Goal: Book appointment/travel/reservation

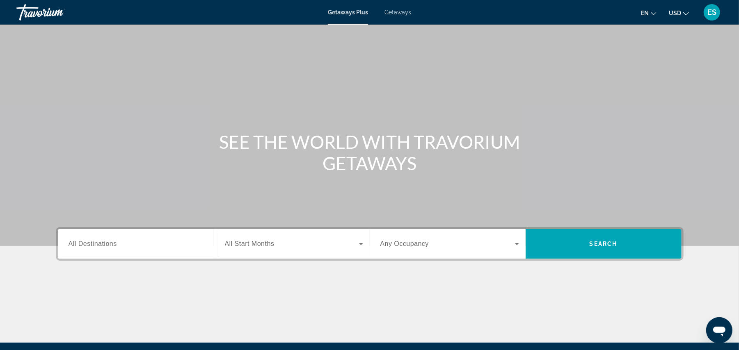
click at [126, 248] on input "Destination All Destinations" at bounding box center [138, 245] width 139 height 10
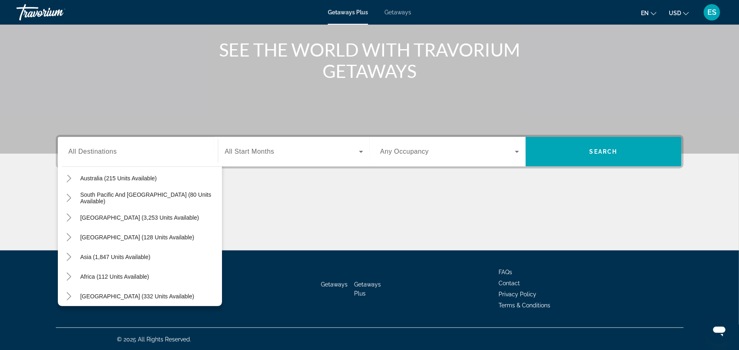
scroll to position [133, 0]
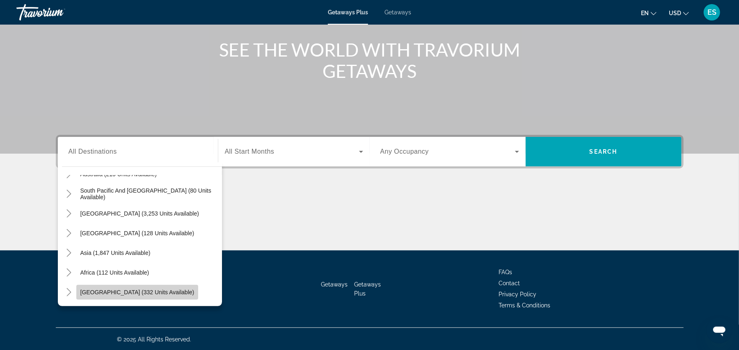
click at [161, 295] on span "[GEOGRAPHIC_DATA] (332 units available)" at bounding box center [137, 292] width 114 height 7
type input "**********"
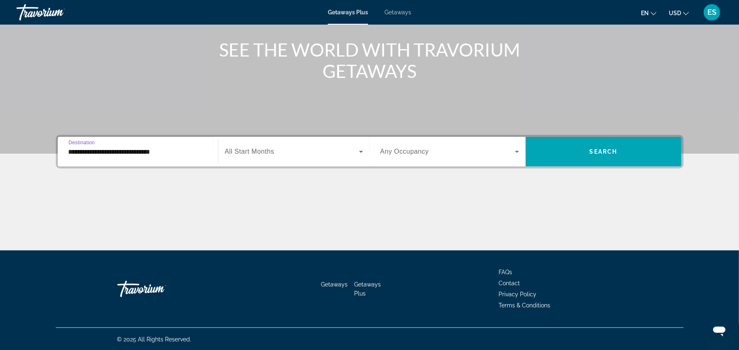
click at [324, 160] on div "Search widget" at bounding box center [294, 151] width 138 height 23
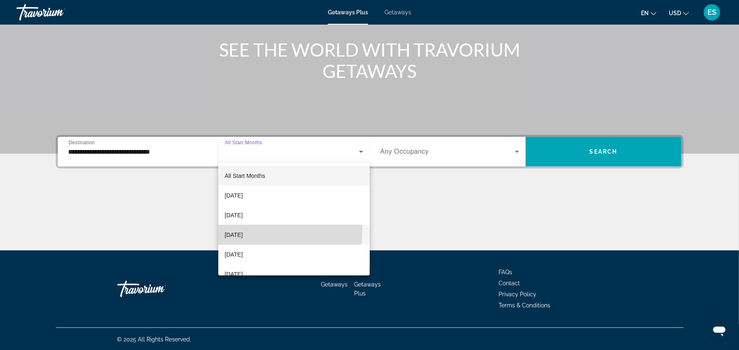
click at [243, 231] on span "[DATE]" at bounding box center [234, 235] width 18 height 10
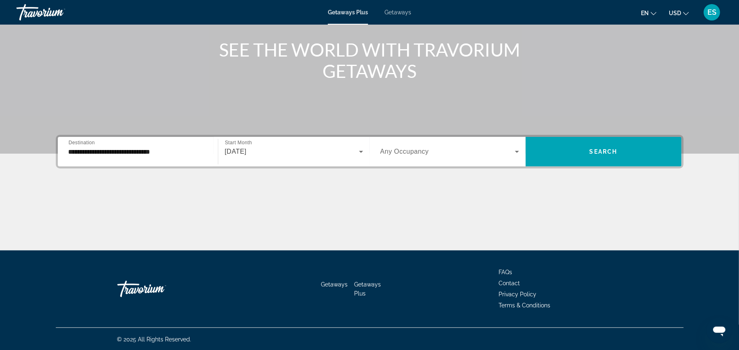
click at [450, 158] on div "Search widget" at bounding box center [449, 151] width 139 height 23
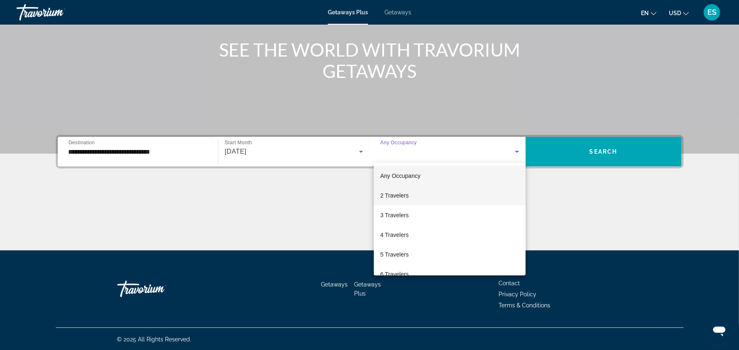
click at [407, 195] on span "2 Travelers" at bounding box center [394, 196] width 28 height 10
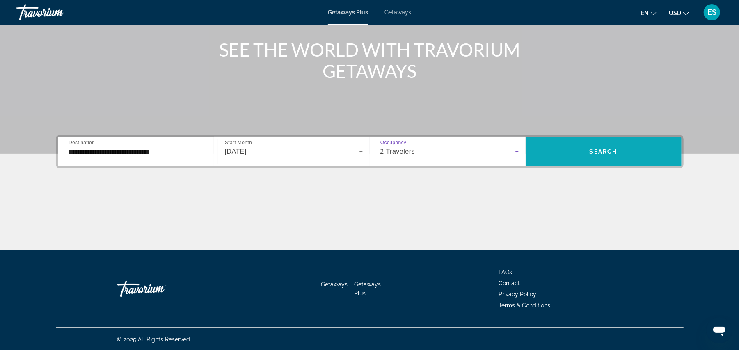
click at [629, 150] on span "Search widget" at bounding box center [604, 152] width 156 height 20
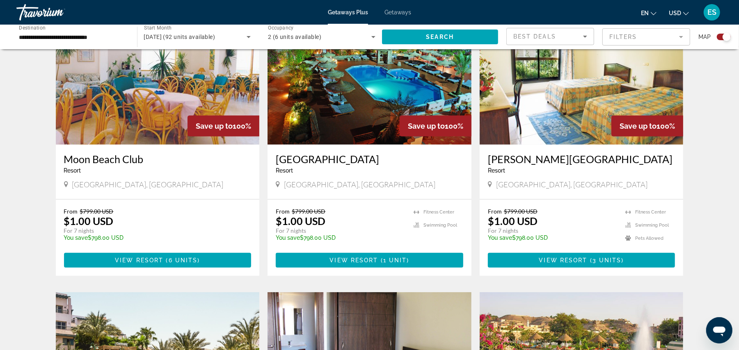
scroll to position [322, 0]
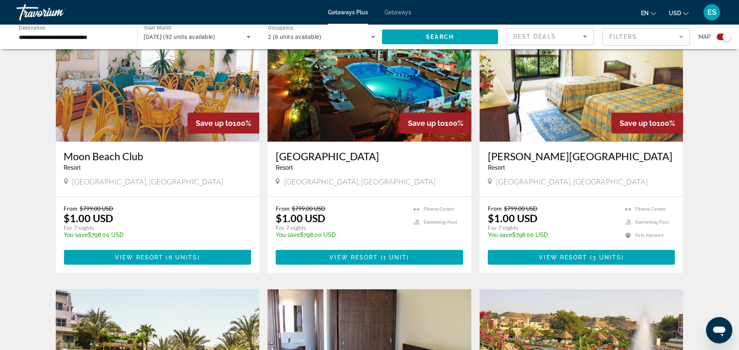
click at [591, 112] on img "Main content" at bounding box center [582, 76] width 204 height 131
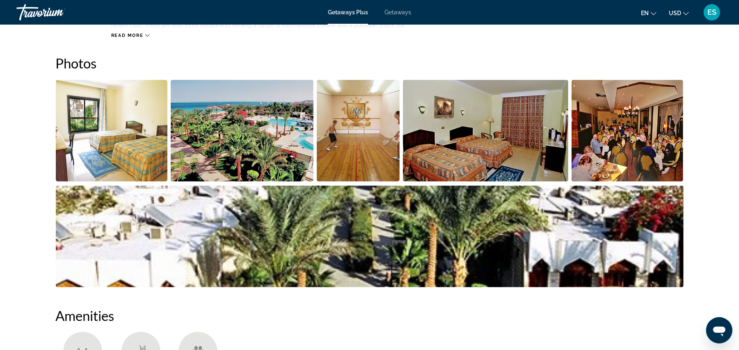
scroll to position [235, 0]
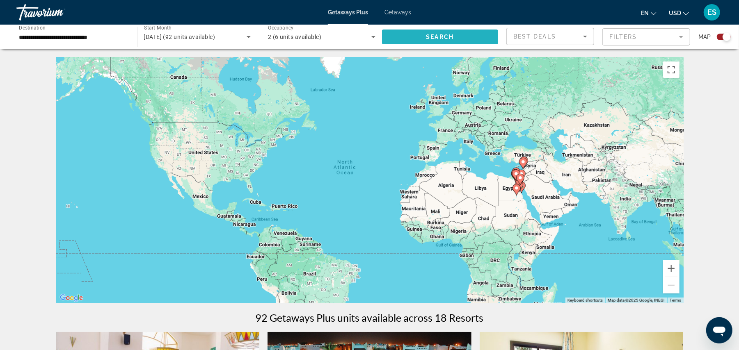
click at [455, 34] on span "Search widget" at bounding box center [440, 37] width 117 height 20
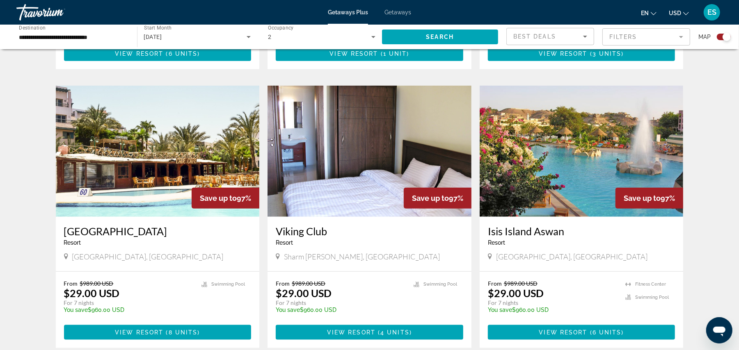
scroll to position [536, 0]
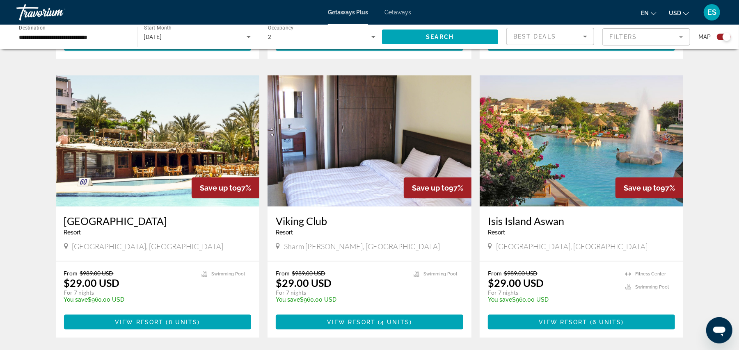
click at [143, 145] on img "Main content" at bounding box center [158, 140] width 204 height 131
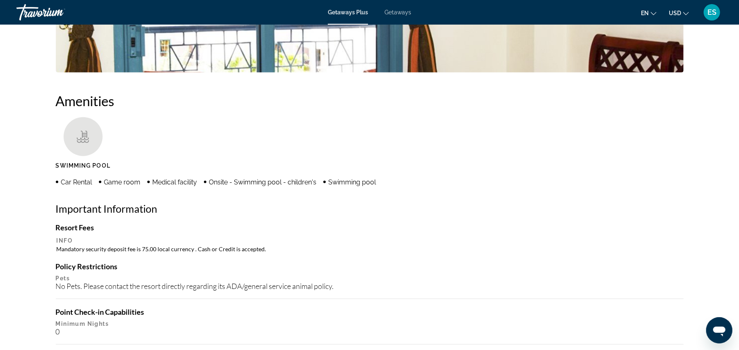
scroll to position [532, 0]
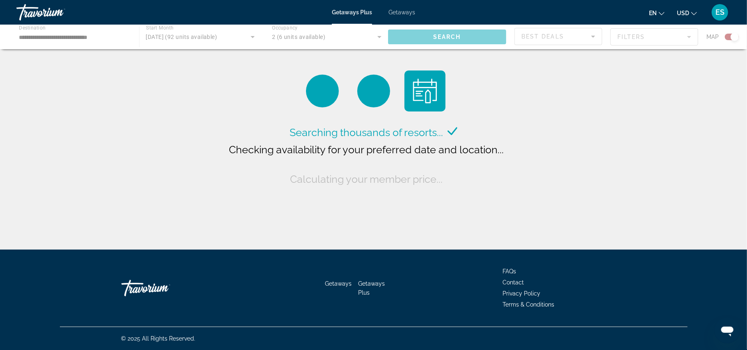
drag, startPoint x: 440, startPoint y: 34, endPoint x: 455, endPoint y: 40, distance: 15.7
click at [439, 34] on div "Main content" at bounding box center [373, 37] width 747 height 25
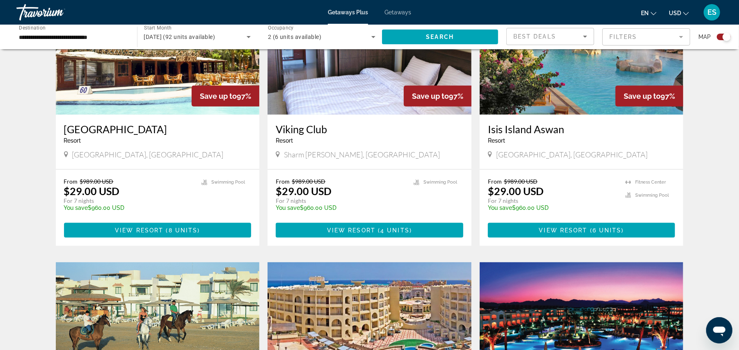
scroll to position [630, 0]
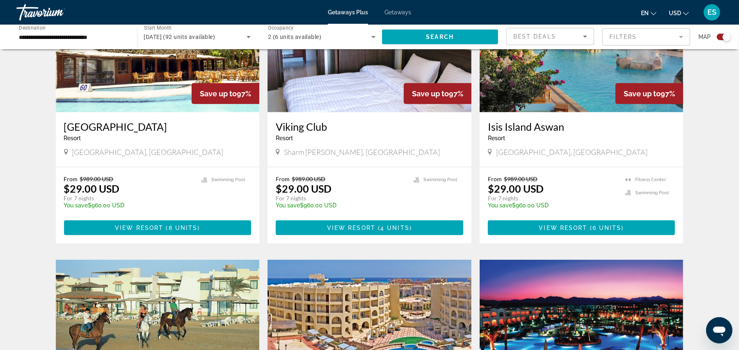
click at [573, 96] on img "Main content" at bounding box center [582, 46] width 204 height 131
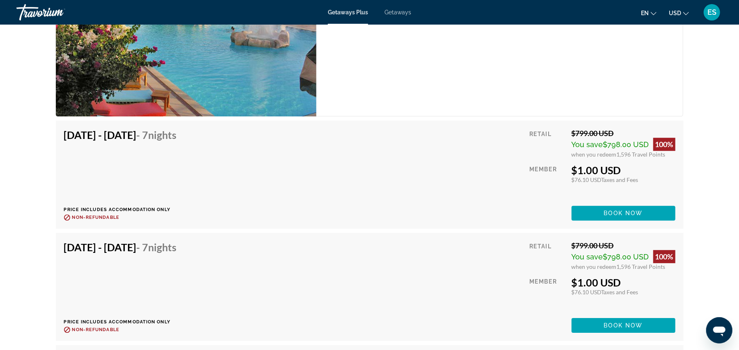
scroll to position [1655, 0]
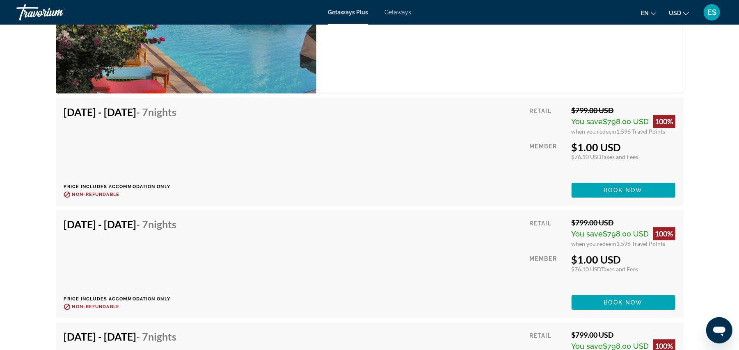
click at [64, 218] on h4 "Nov 8, 2025 - Nov 15, 2025 - 7 Nights" at bounding box center [120, 224] width 113 height 12
drag, startPoint x: 64, startPoint y: 213, endPoint x: 227, endPoint y: 217, distance: 162.9
click at [183, 220] on div "Nov 8, 2025 - Nov 15, 2025 - 7 Nights Price includes accommodation only Refunda…" at bounding box center [123, 264] width 119 height 92
copy h4 "Nov 8, 2025 - Nov 15, 2025 - 7 Nights"
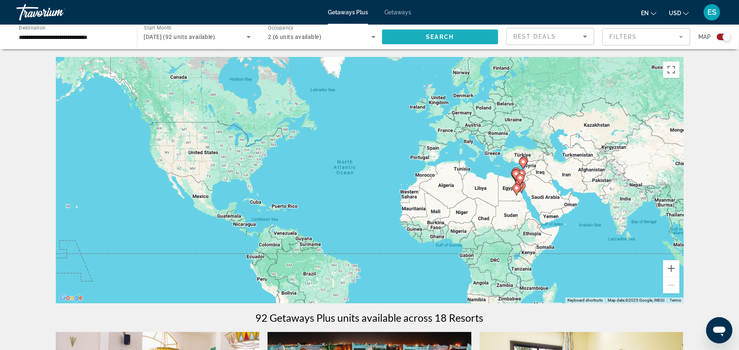
click at [448, 35] on span "Search" at bounding box center [440, 37] width 28 height 7
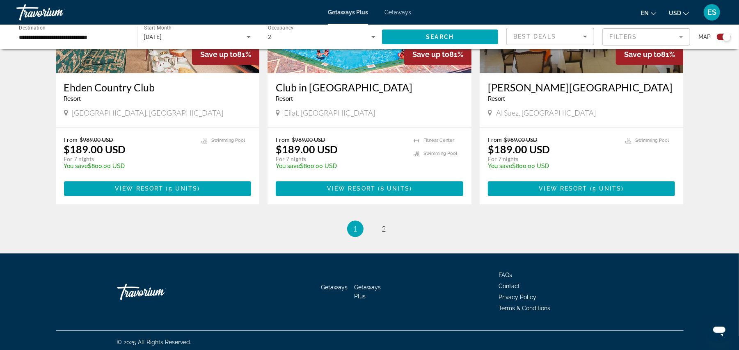
scroll to position [1232, 0]
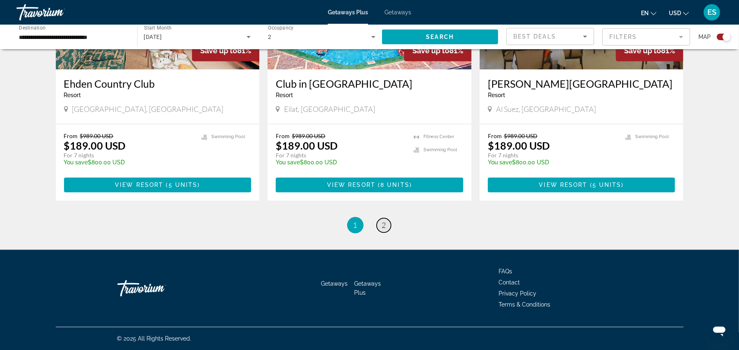
click at [380, 224] on link "page 2" at bounding box center [384, 225] width 14 height 14
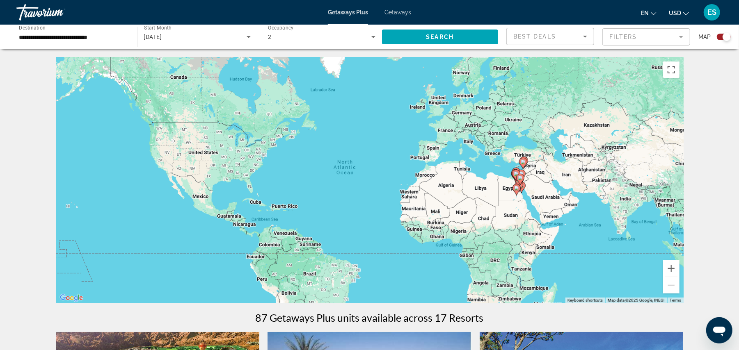
click at [399, 11] on span "Getaways" at bounding box center [397, 12] width 27 height 7
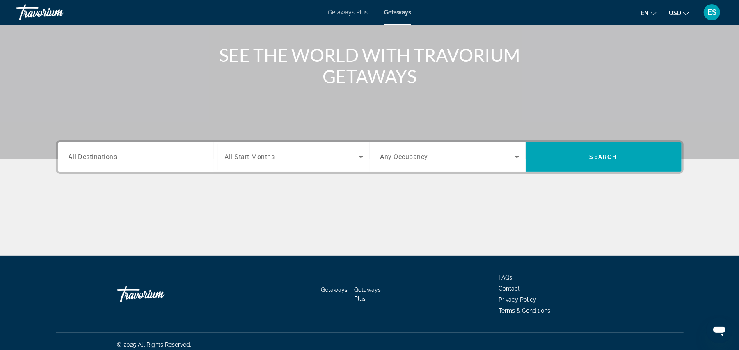
scroll to position [92, 0]
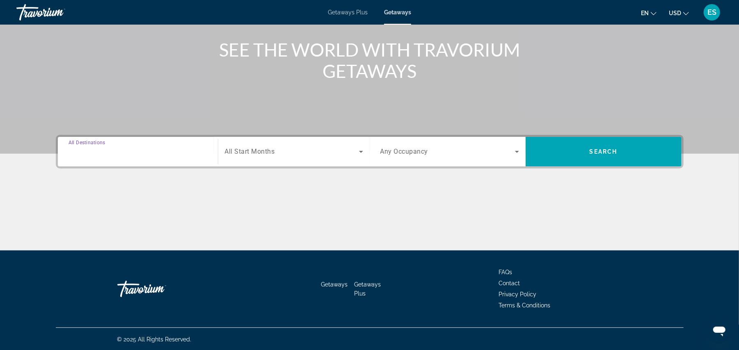
click at [123, 150] on input "Destination All Destinations" at bounding box center [138, 152] width 139 height 10
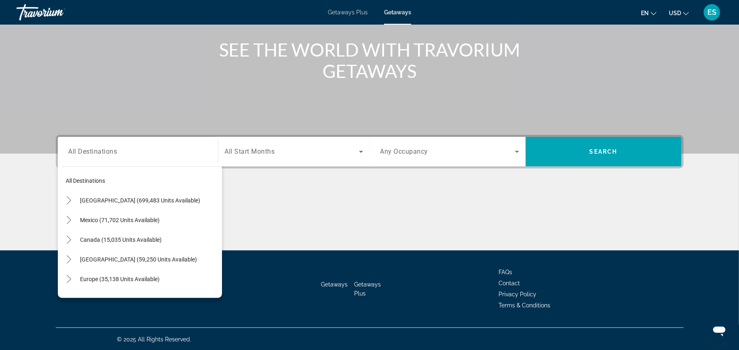
scroll to position [133, 0]
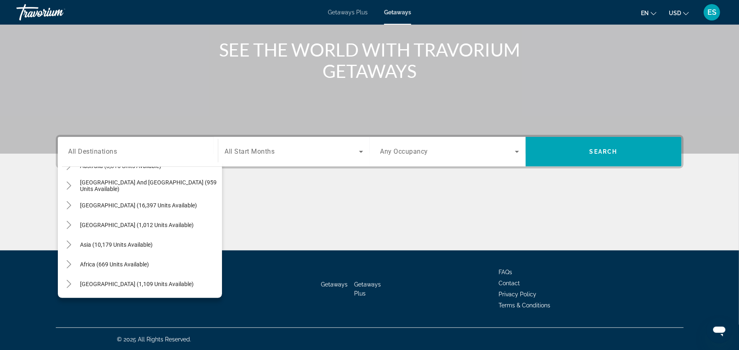
click at [153, 285] on span "[GEOGRAPHIC_DATA] (1,109 units available)" at bounding box center [137, 284] width 114 height 7
type input "**********"
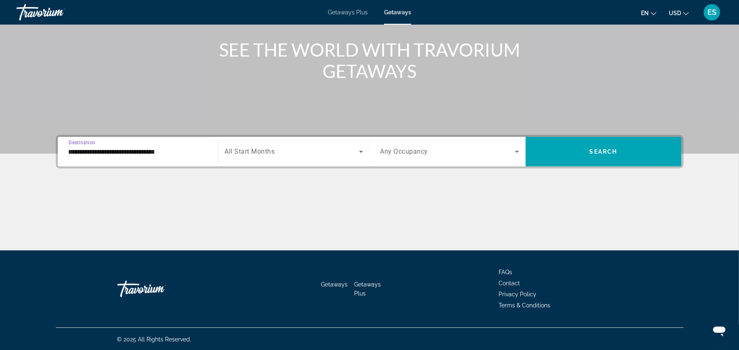
click at [320, 151] on span "Search widget" at bounding box center [292, 152] width 134 height 10
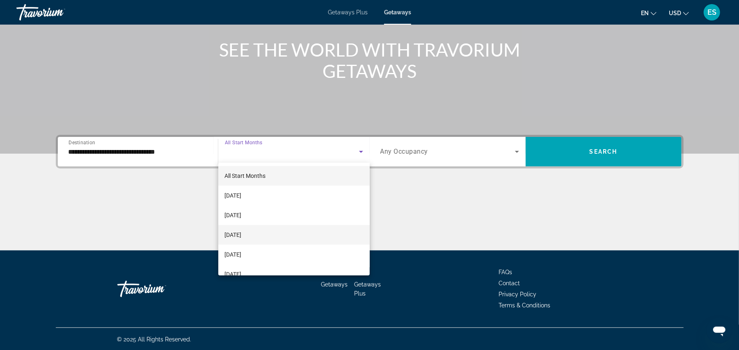
click at [242, 231] on span "[DATE]" at bounding box center [233, 235] width 17 height 10
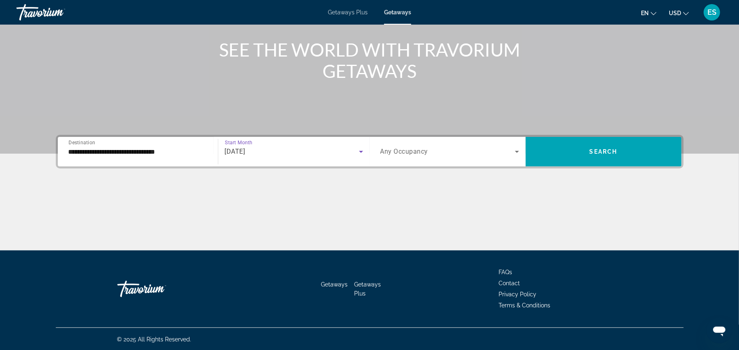
click at [445, 150] on span "Search widget" at bounding box center [447, 152] width 135 height 10
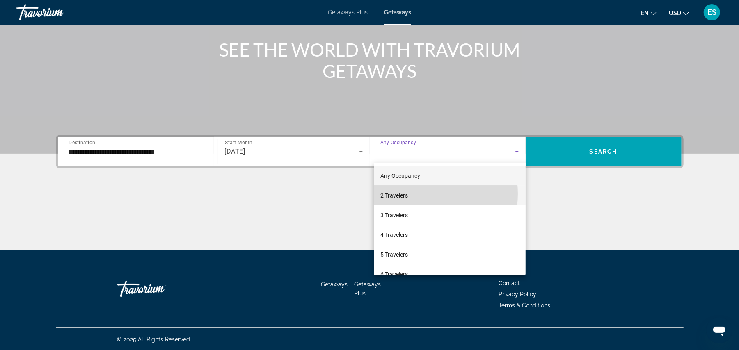
click at [398, 194] on span "2 Travelers" at bounding box center [393, 196] width 27 height 10
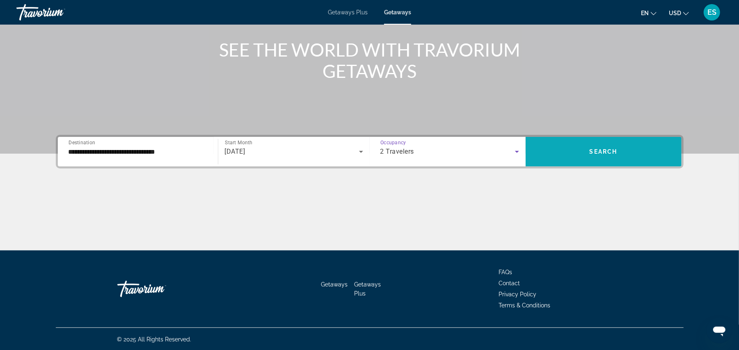
click at [588, 139] on span "Search widget" at bounding box center [604, 152] width 156 height 30
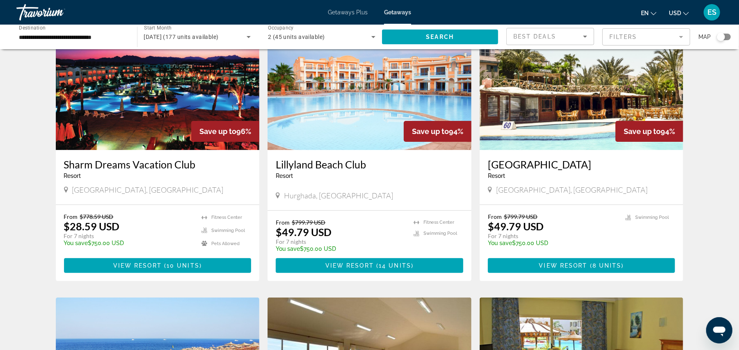
scroll to position [61, 0]
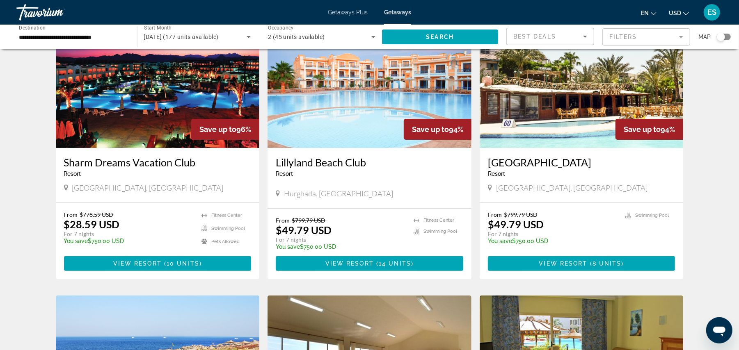
click at [324, 94] on img "Main content" at bounding box center [369, 82] width 204 height 131
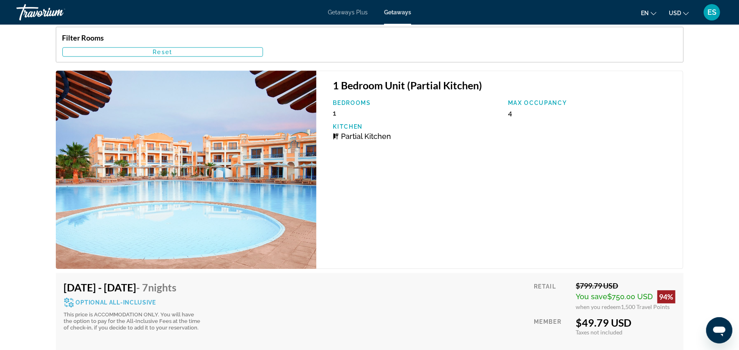
scroll to position [1455, 0]
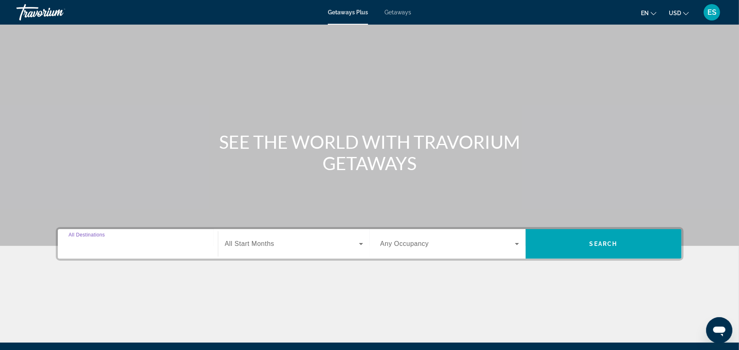
click at [149, 244] on input "Destination All Destinations" at bounding box center [138, 245] width 139 height 10
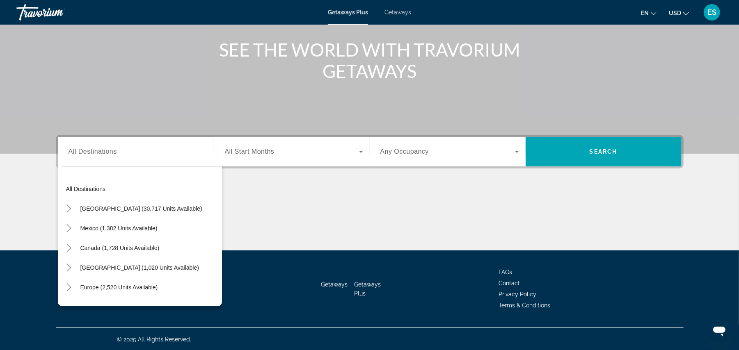
scroll to position [133, 0]
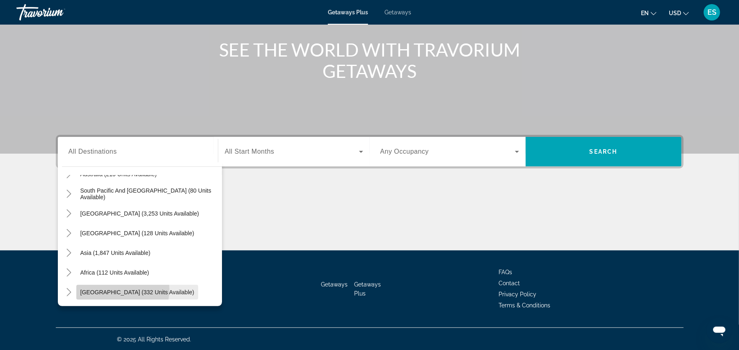
click at [119, 290] on span "[GEOGRAPHIC_DATA] (332 units available)" at bounding box center [137, 292] width 114 height 7
type input "**********"
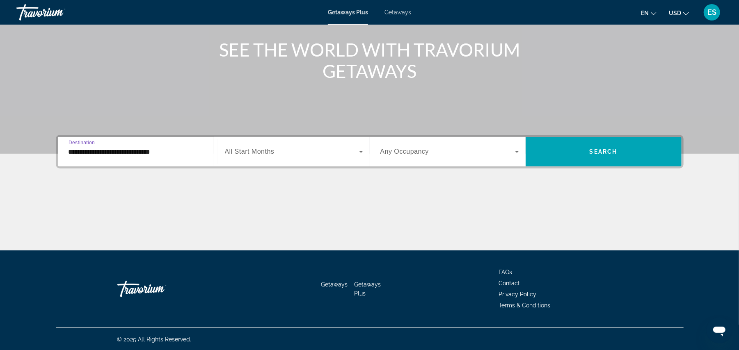
click at [283, 150] on span "Search widget" at bounding box center [292, 152] width 134 height 10
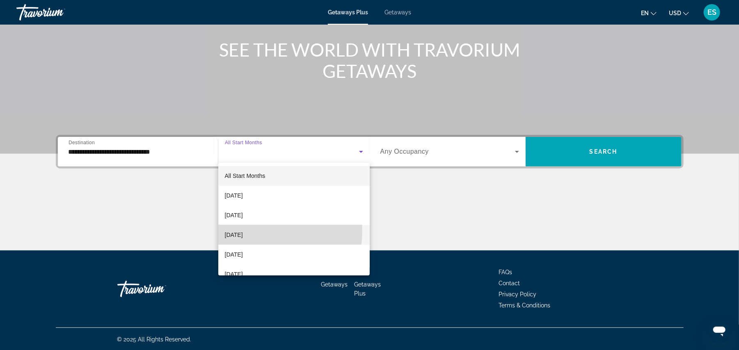
click at [243, 232] on span "[DATE]" at bounding box center [234, 235] width 18 height 10
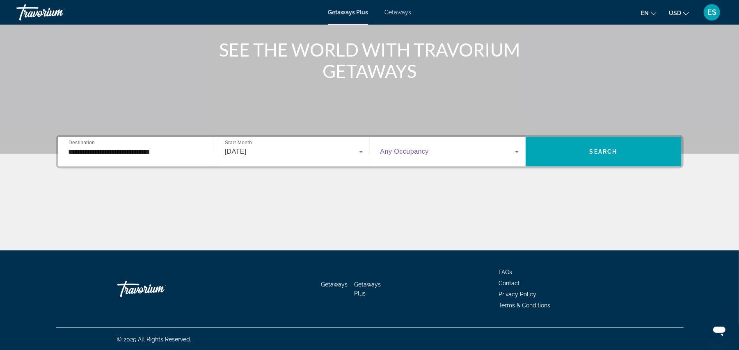
click at [445, 152] on span "Search widget" at bounding box center [447, 152] width 135 height 10
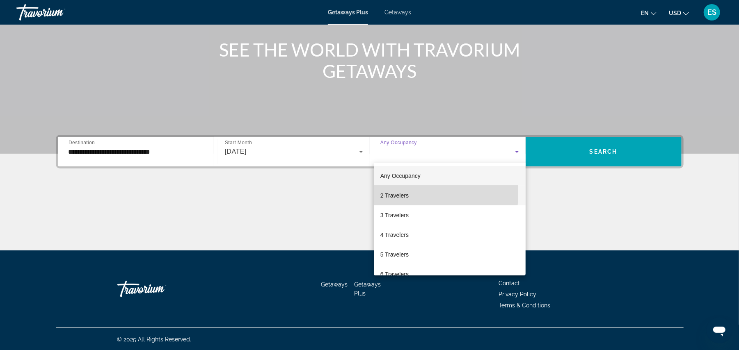
click at [416, 194] on mat-option "2 Travelers" at bounding box center [450, 196] width 152 height 20
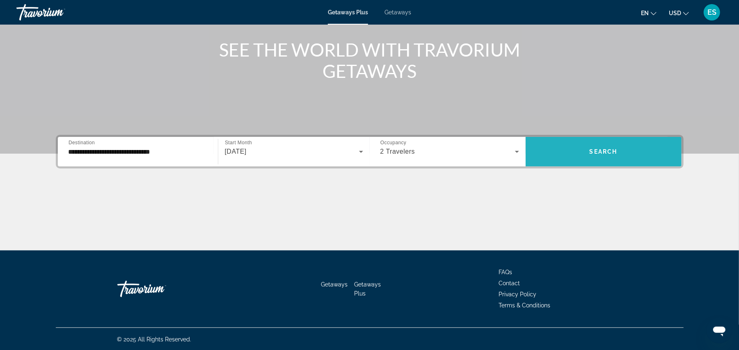
click at [573, 158] on span "Search widget" at bounding box center [604, 152] width 156 height 20
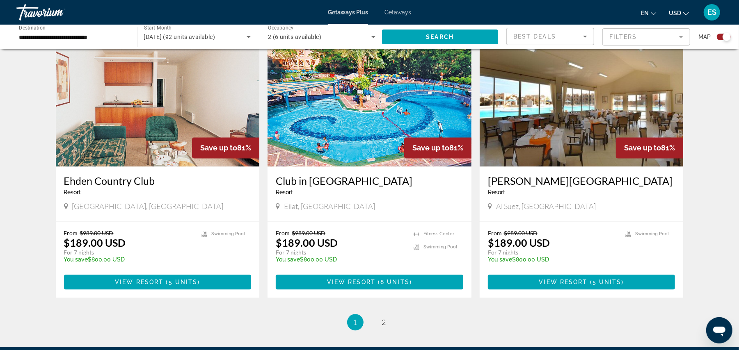
scroll to position [1203, 0]
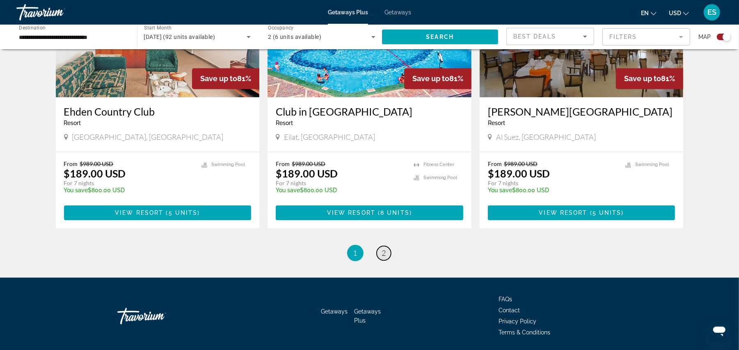
click at [384, 253] on span "2" at bounding box center [384, 253] width 4 height 9
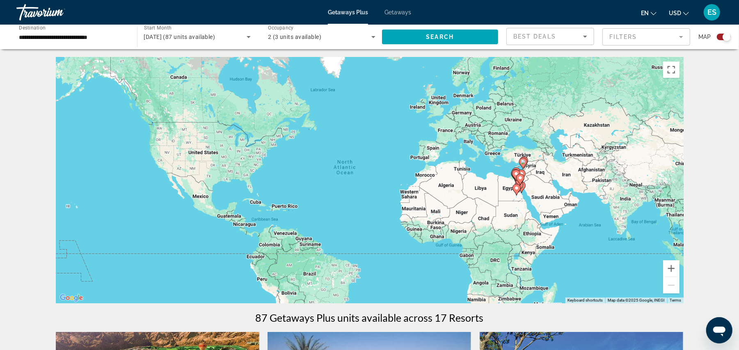
click at [400, 12] on span "Getaways" at bounding box center [397, 12] width 27 height 7
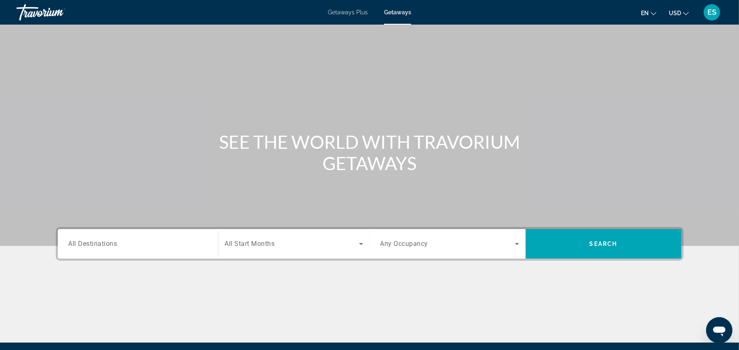
click at [108, 245] on span "All Destinations" at bounding box center [93, 244] width 49 height 8
click at [108, 245] on input "Destination All Destinations" at bounding box center [138, 245] width 139 height 10
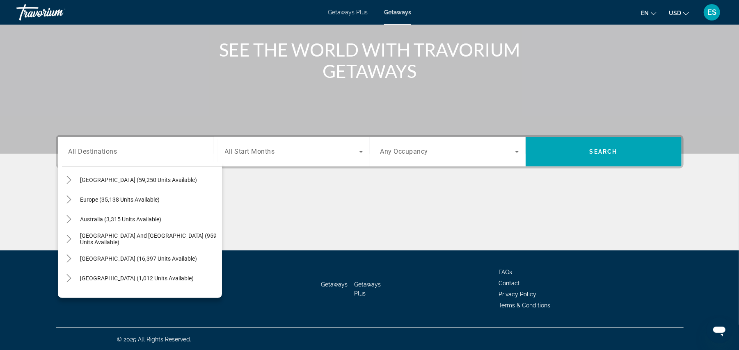
scroll to position [133, 0]
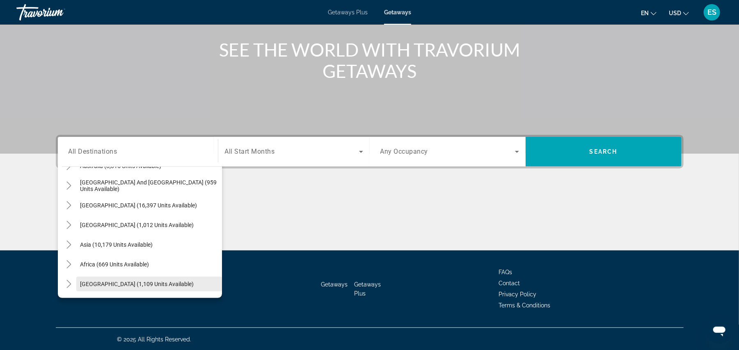
click at [133, 284] on span "[GEOGRAPHIC_DATA] (1,109 units available)" at bounding box center [137, 284] width 114 height 7
type input "**********"
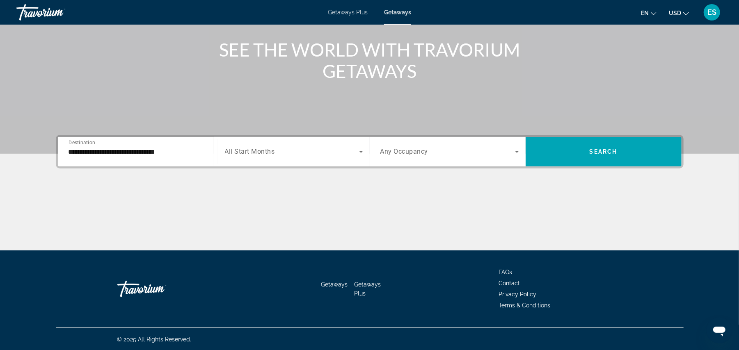
click at [263, 152] on span "All Start Months" at bounding box center [250, 152] width 50 height 8
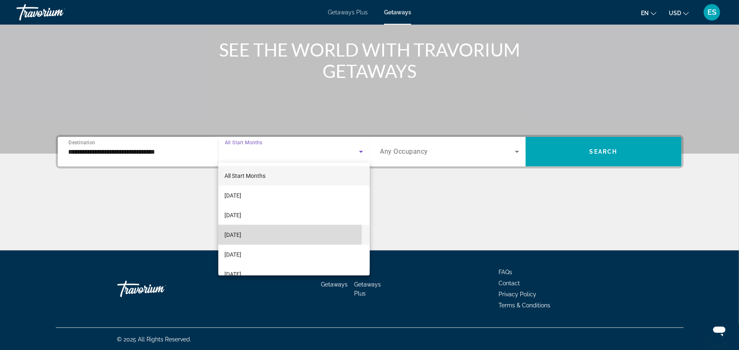
click at [236, 233] on span "[DATE]" at bounding box center [233, 235] width 17 height 10
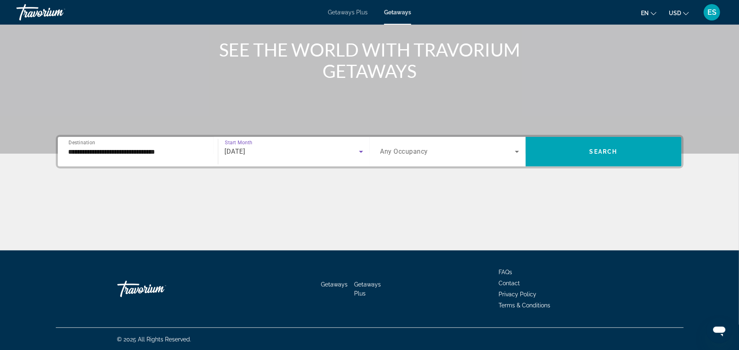
click at [391, 153] on span "Any Occupancy" at bounding box center [404, 152] width 48 height 8
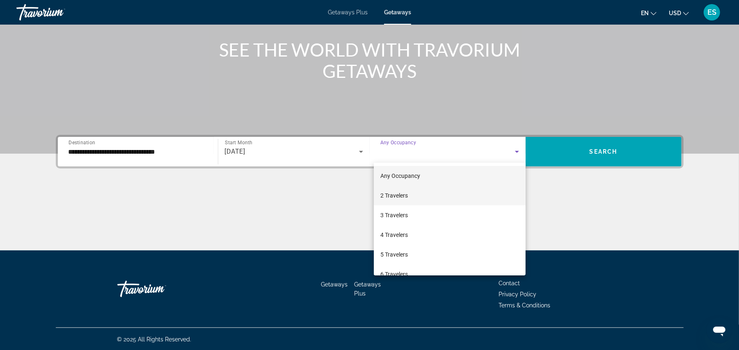
click at [394, 194] on span "2 Travelers" at bounding box center [393, 196] width 27 height 10
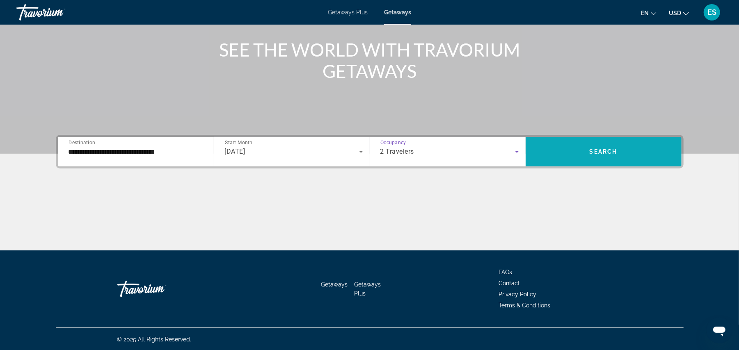
click at [608, 145] on span "Search widget" at bounding box center [604, 152] width 156 height 20
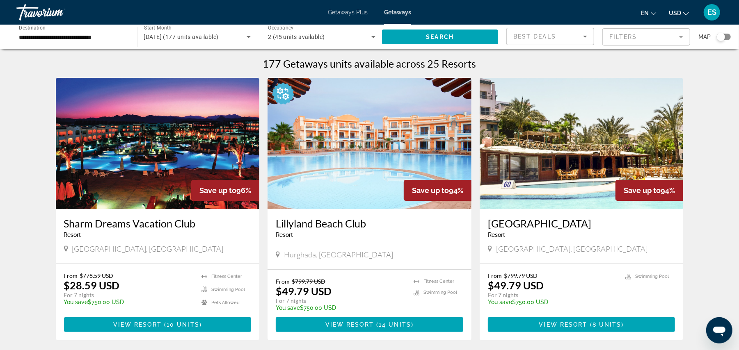
click at [343, 160] on img "Main content" at bounding box center [369, 143] width 204 height 131
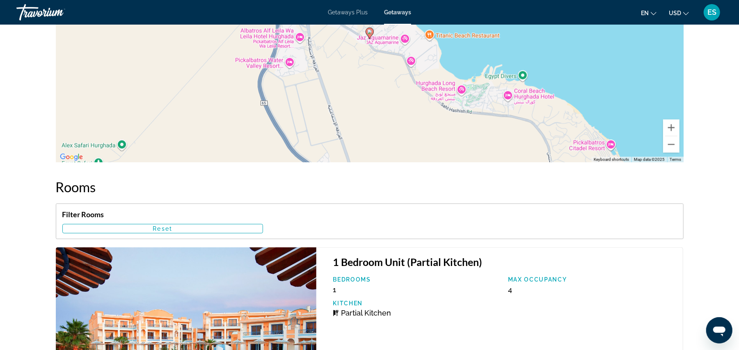
scroll to position [1094, 0]
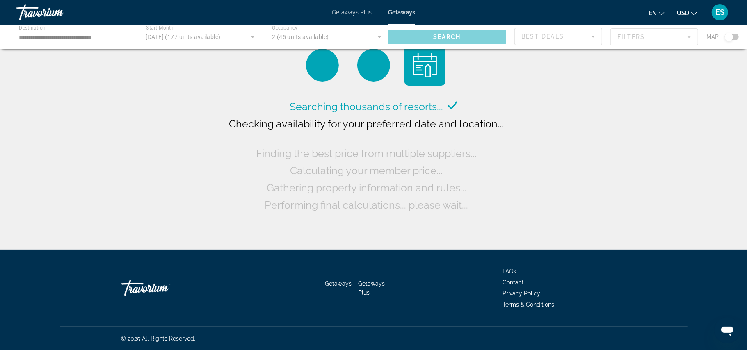
click at [441, 34] on div "Main content" at bounding box center [373, 37] width 747 height 25
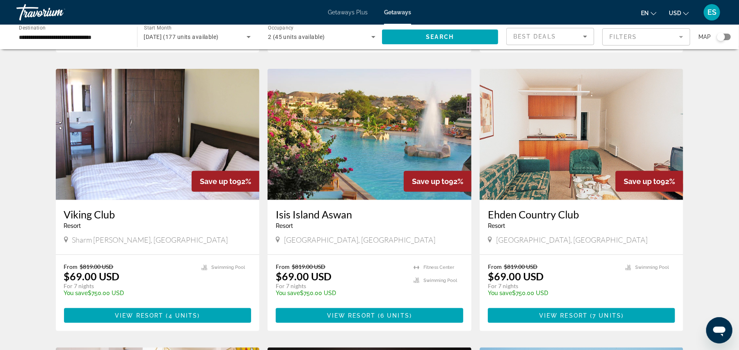
scroll to position [547, 0]
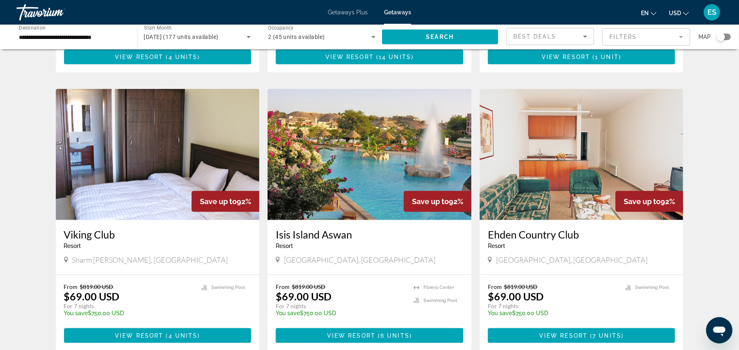
click at [373, 178] on img "Main content" at bounding box center [369, 154] width 204 height 131
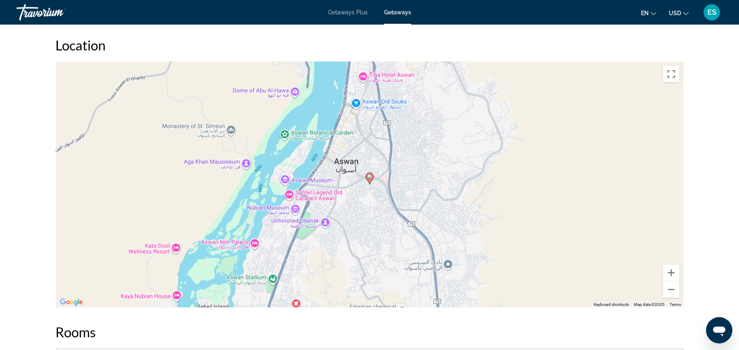
scroll to position [1136, 0]
